Goal: Communication & Community: Answer question/provide support

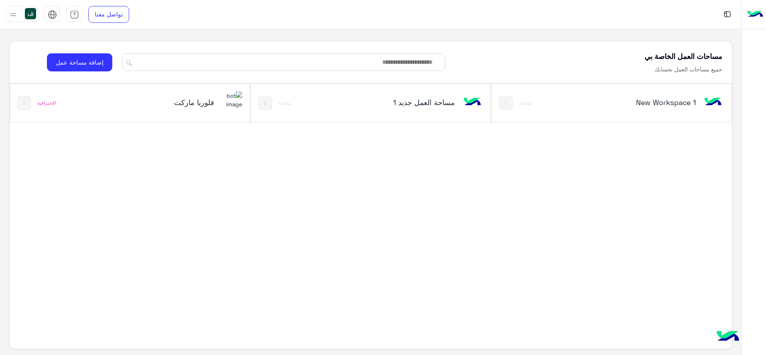
click at [183, 102] on h5 "فلوريا ماركت" at bounding box center [173, 102] width 81 height 10
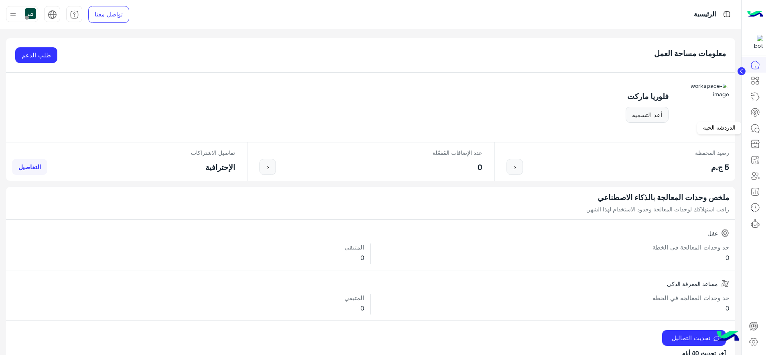
click at [757, 132] on icon at bounding box center [756, 129] width 10 height 10
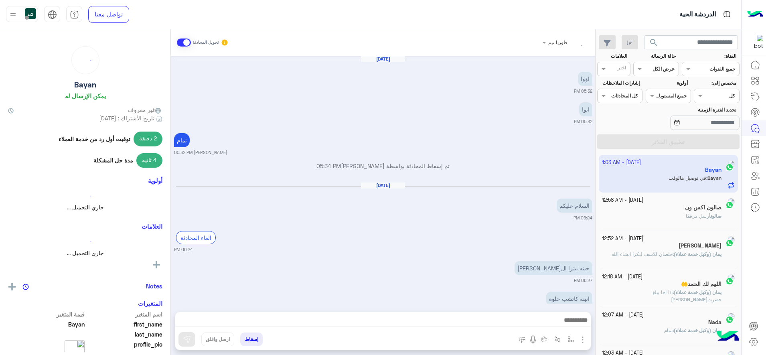
scroll to position [370, 0]
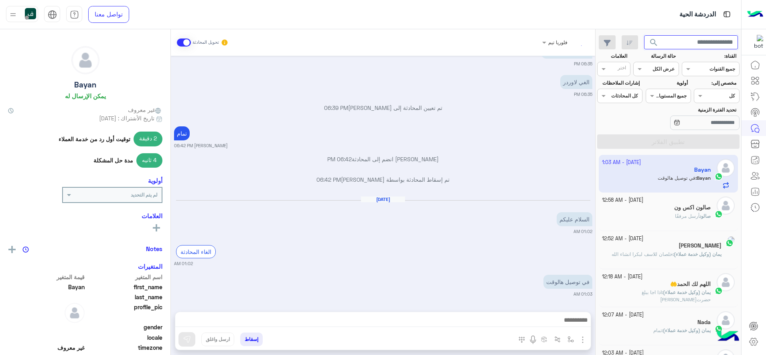
click at [686, 41] on input "text" at bounding box center [691, 42] width 94 height 14
click at [644, 35] on button "search" at bounding box center [654, 43] width 20 height 17
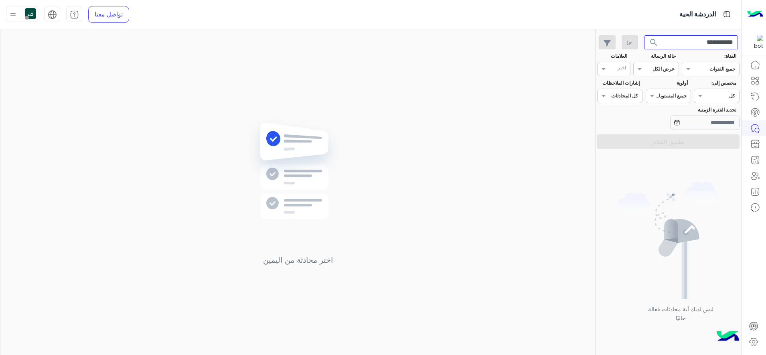
type input "**********"
click at [644, 35] on button "search" at bounding box center [654, 43] width 20 height 17
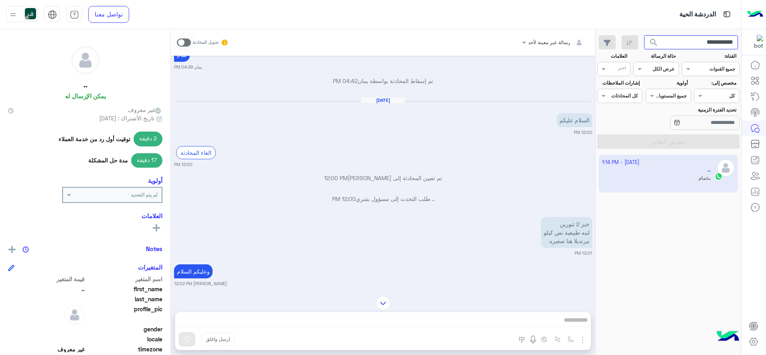
scroll to position [762, 0]
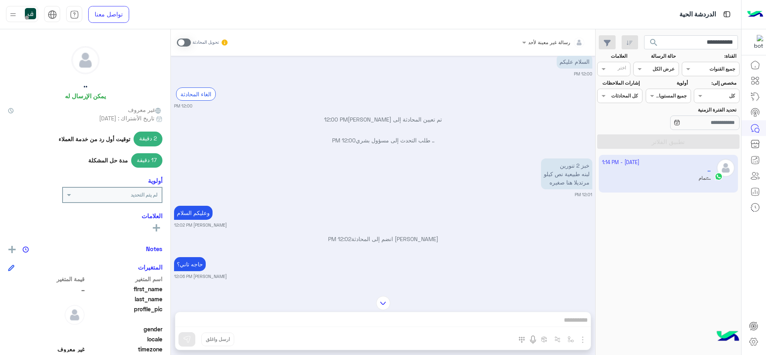
click at [156, 227] on rect at bounding box center [156, 228] width 7 height 2
click at [10, 262] on div ".. يمكن الإرسال له غير معروف تاريخ الأشتراك : [DATE] 2 دقيقة توقيت أول رد من خد…" at bounding box center [85, 190] width 171 height 323
click at [14, 258] on img at bounding box center [11, 257] width 7 height 7
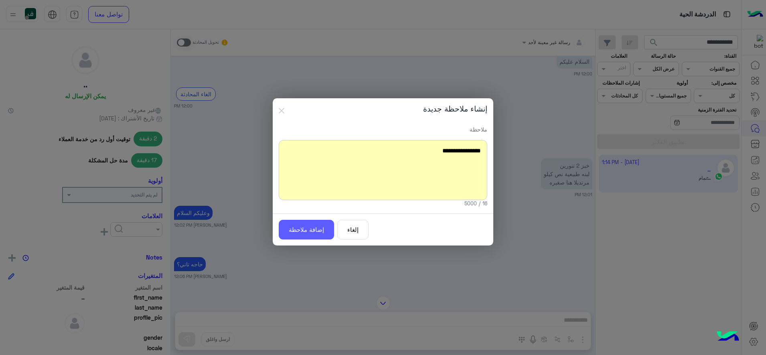
click at [324, 221] on button "إضافة ملاحظة" at bounding box center [306, 230] width 55 height 20
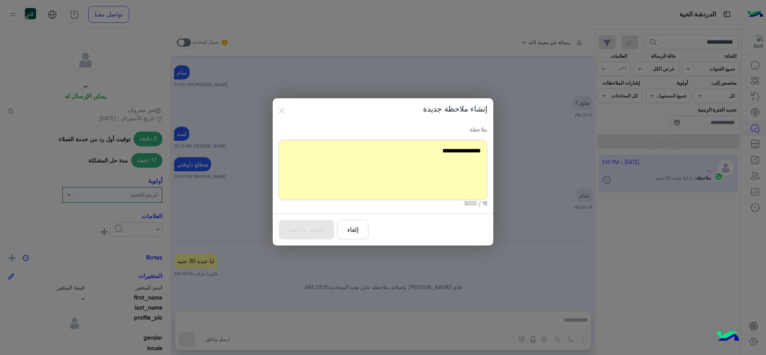
scroll to position [1696, 0]
